Goal: Register for event/course

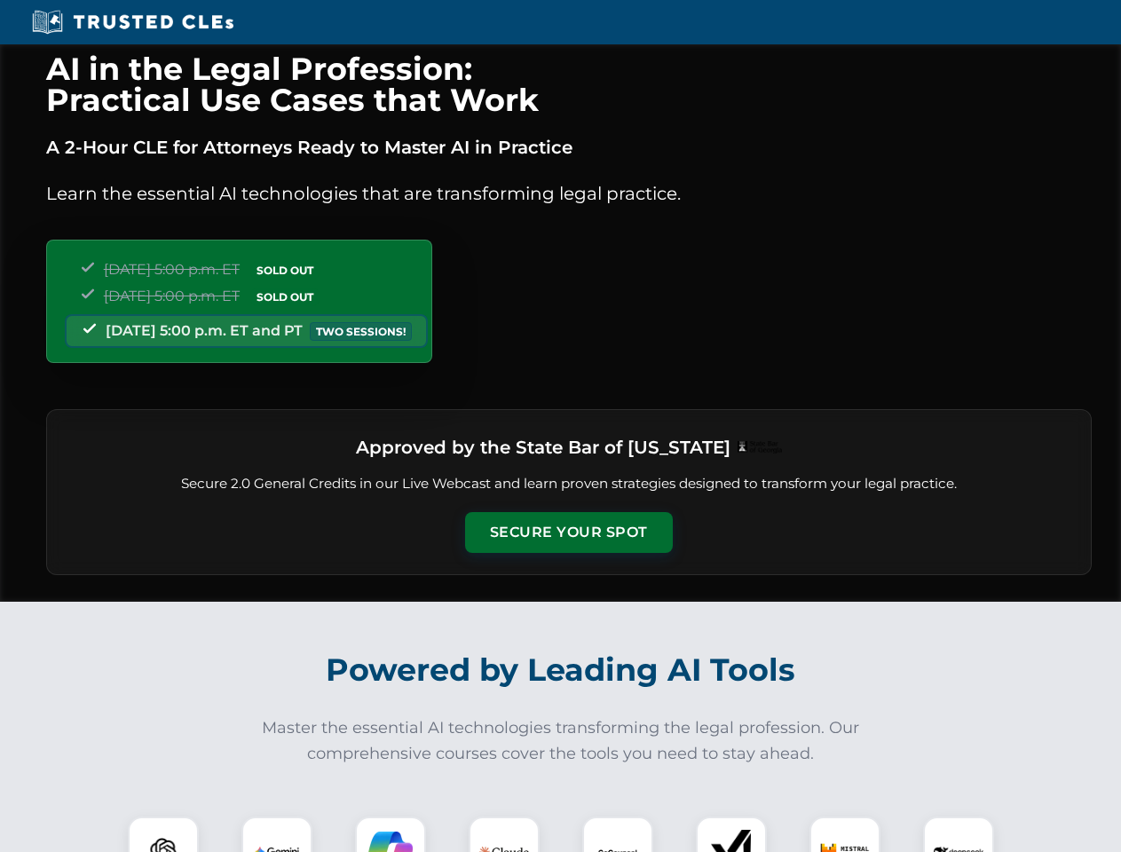
click at [568, 533] on button "Secure Your Spot" at bounding box center [569, 532] width 208 height 41
click at [163, 834] on img at bounding box center [163, 851] width 51 height 51
